Goal: Information Seeking & Learning: Learn about a topic

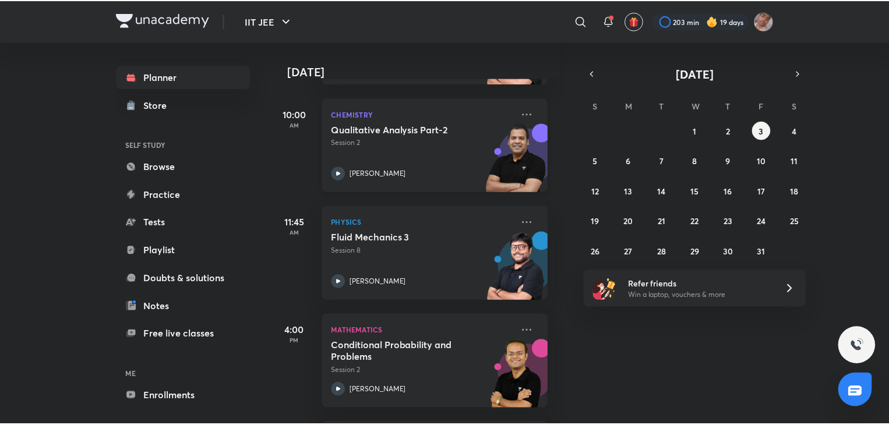
scroll to position [375, 12]
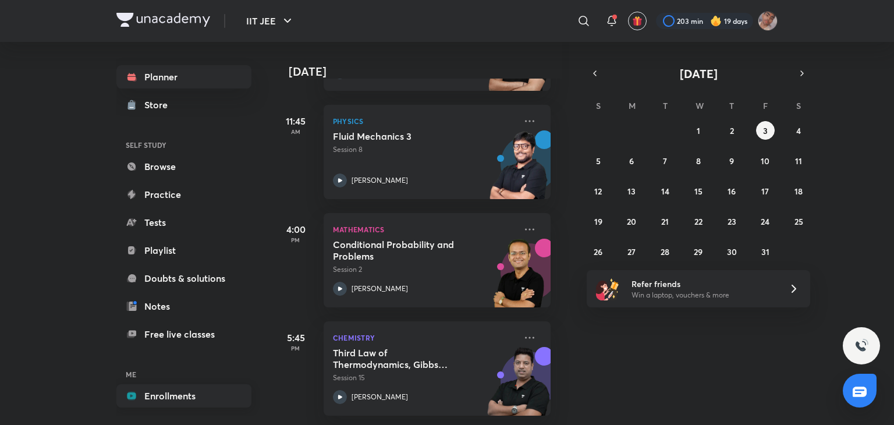
click at [161, 397] on link "Enrollments" at bounding box center [183, 395] width 135 height 23
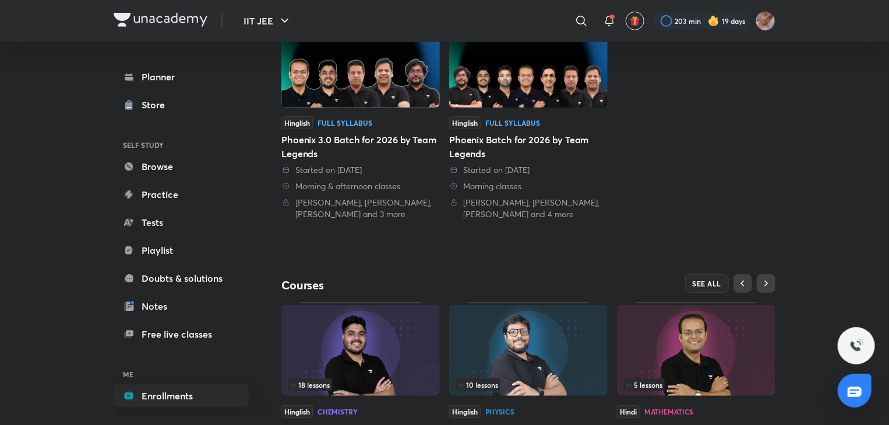
scroll to position [389, 0]
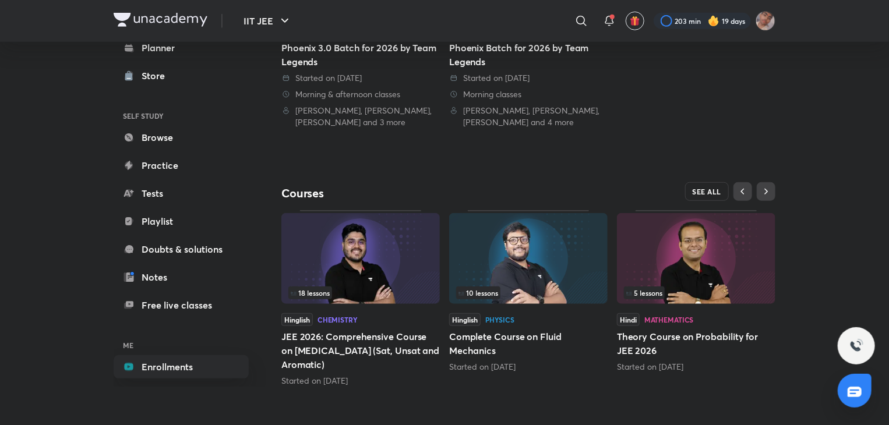
click at [711, 184] on button "SEE ALL" at bounding box center [707, 191] width 44 height 19
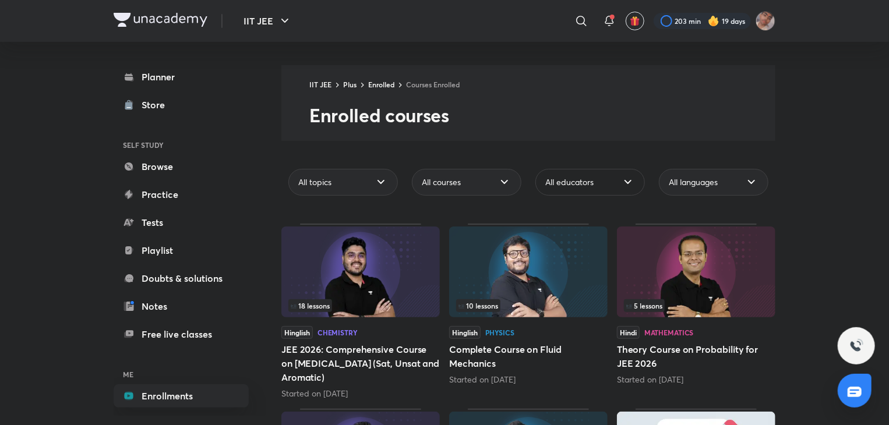
click at [615, 185] on div "All educators" at bounding box center [589, 182] width 109 height 27
click at [562, 187] on span "All educators" at bounding box center [569, 182] width 48 height 12
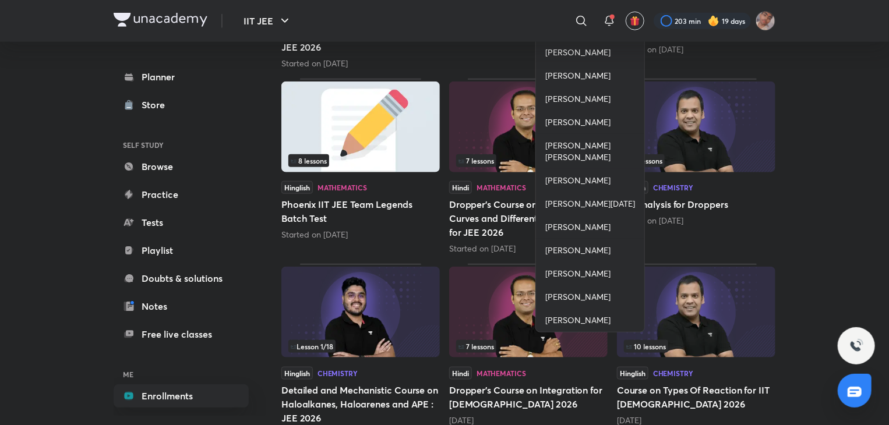
scroll to position [550, 0]
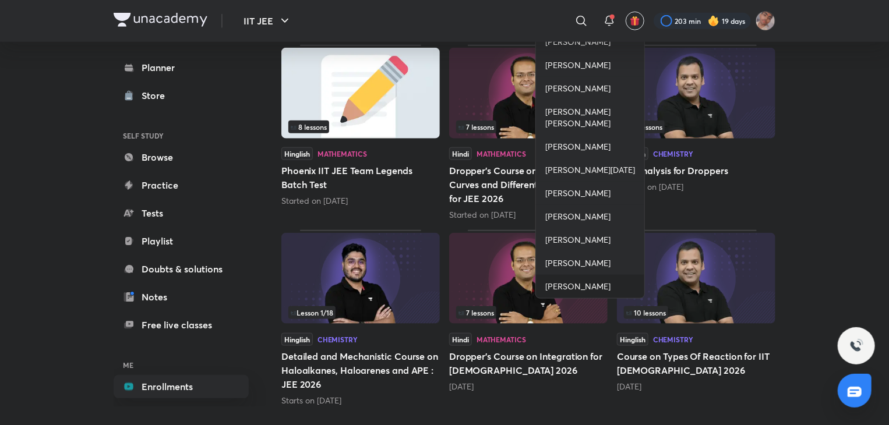
click at [561, 282] on span "[PERSON_NAME]" at bounding box center [577, 287] width 65 height 12
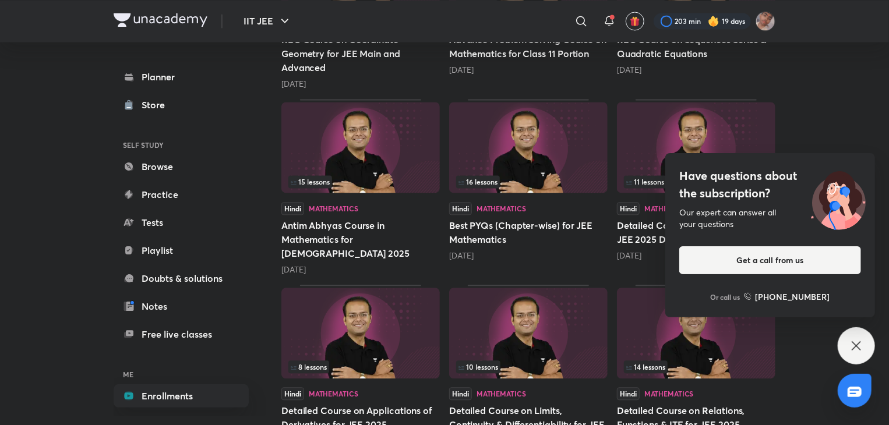
scroll to position [1187, 0]
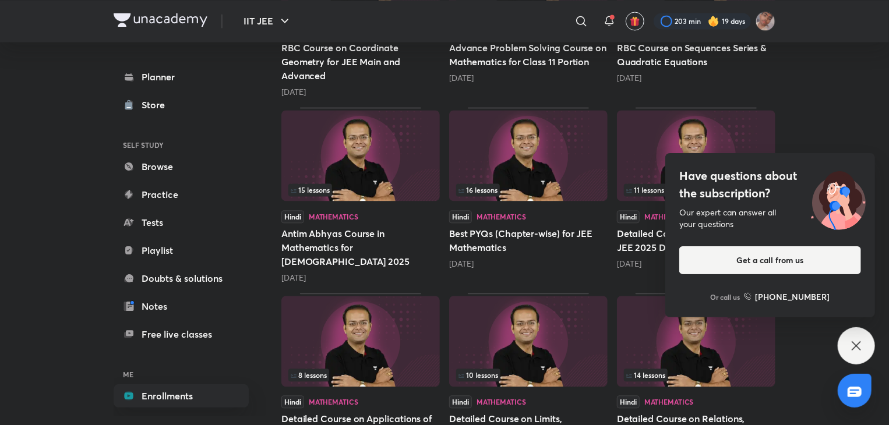
click at [862, 350] on icon at bounding box center [856, 346] width 14 height 14
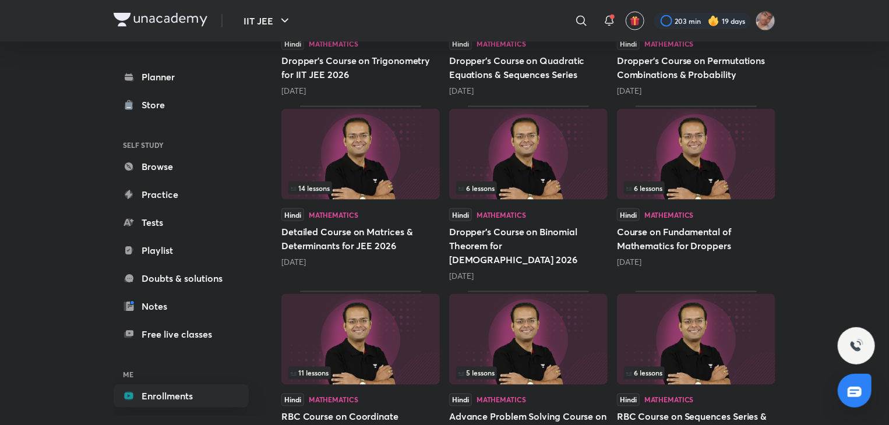
scroll to position [818, 0]
click at [527, 147] on img at bounding box center [528, 154] width 158 height 91
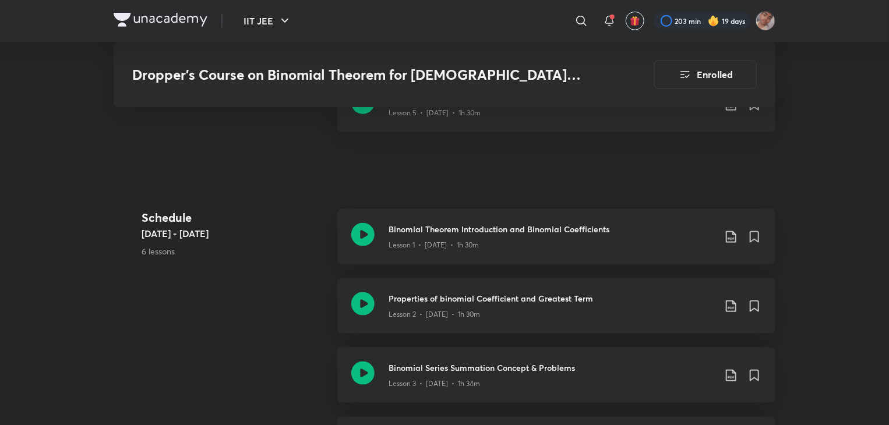
scroll to position [624, 0]
click at [356, 224] on icon at bounding box center [362, 235] width 23 height 23
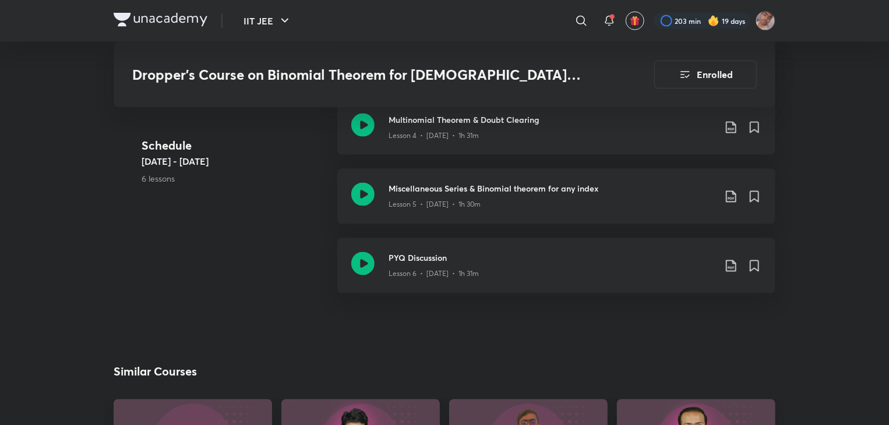
scroll to position [936, 0]
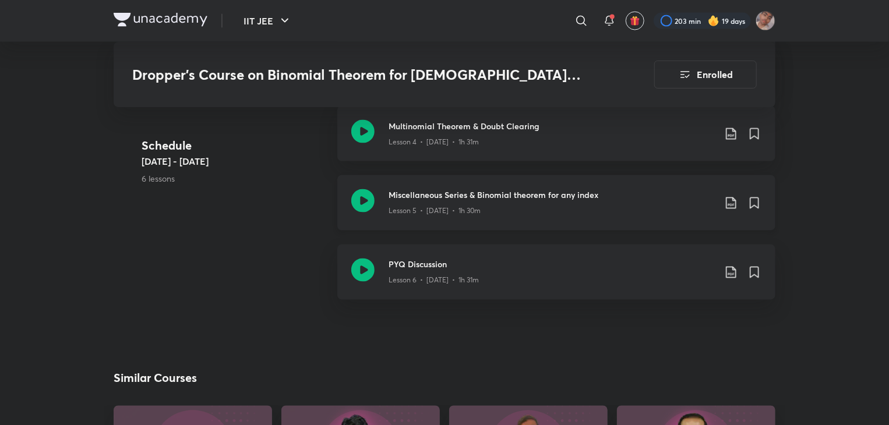
click at [359, 189] on icon at bounding box center [362, 200] width 23 height 23
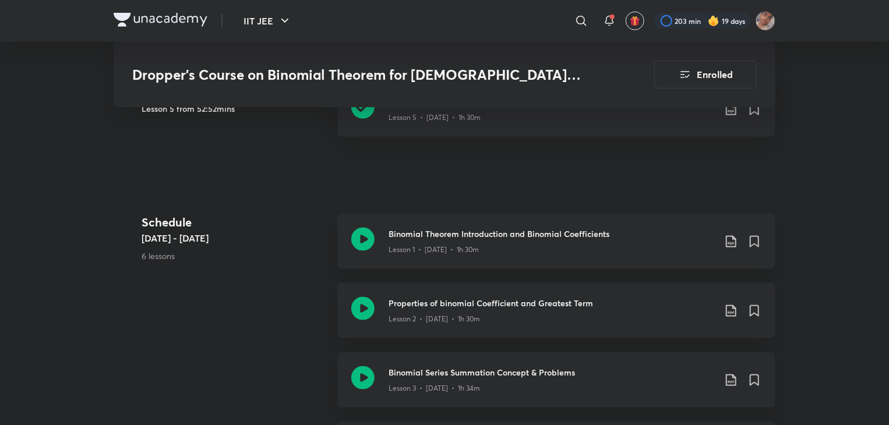
scroll to position [611, 0]
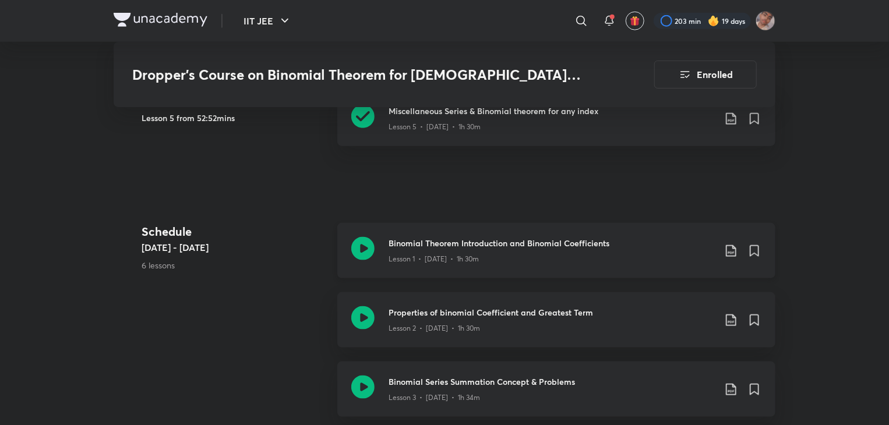
click at [361, 237] on icon at bounding box center [362, 248] width 23 height 23
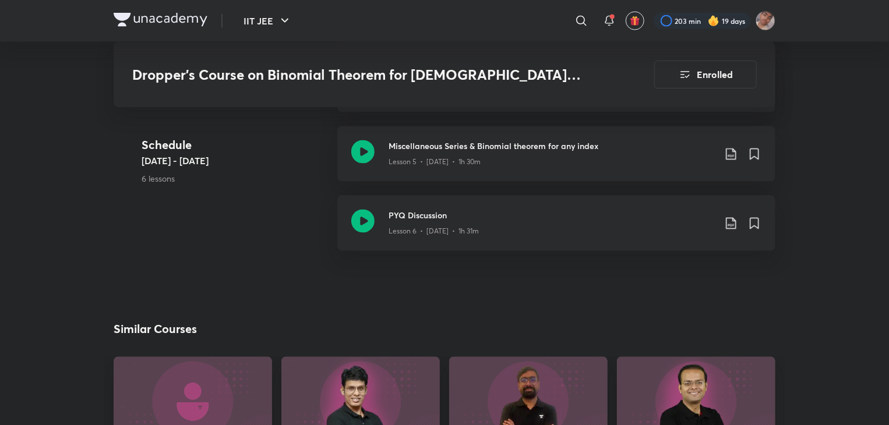
scroll to position [984, 0]
